Goal: Transaction & Acquisition: Obtain resource

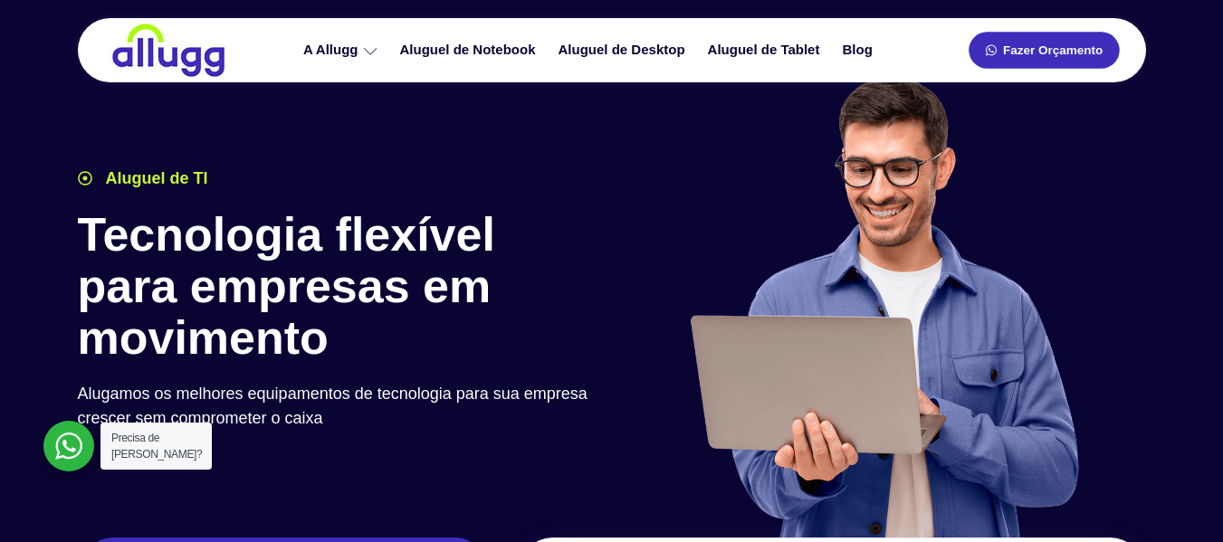
click at [1034, 47] on span "Fazer Orçamento" at bounding box center [1053, 50] width 100 height 13
click at [1061, 62] on link "Fazer Orçamento" at bounding box center [1043, 50] width 150 height 37
